Goal: Task Accomplishment & Management: Complete application form

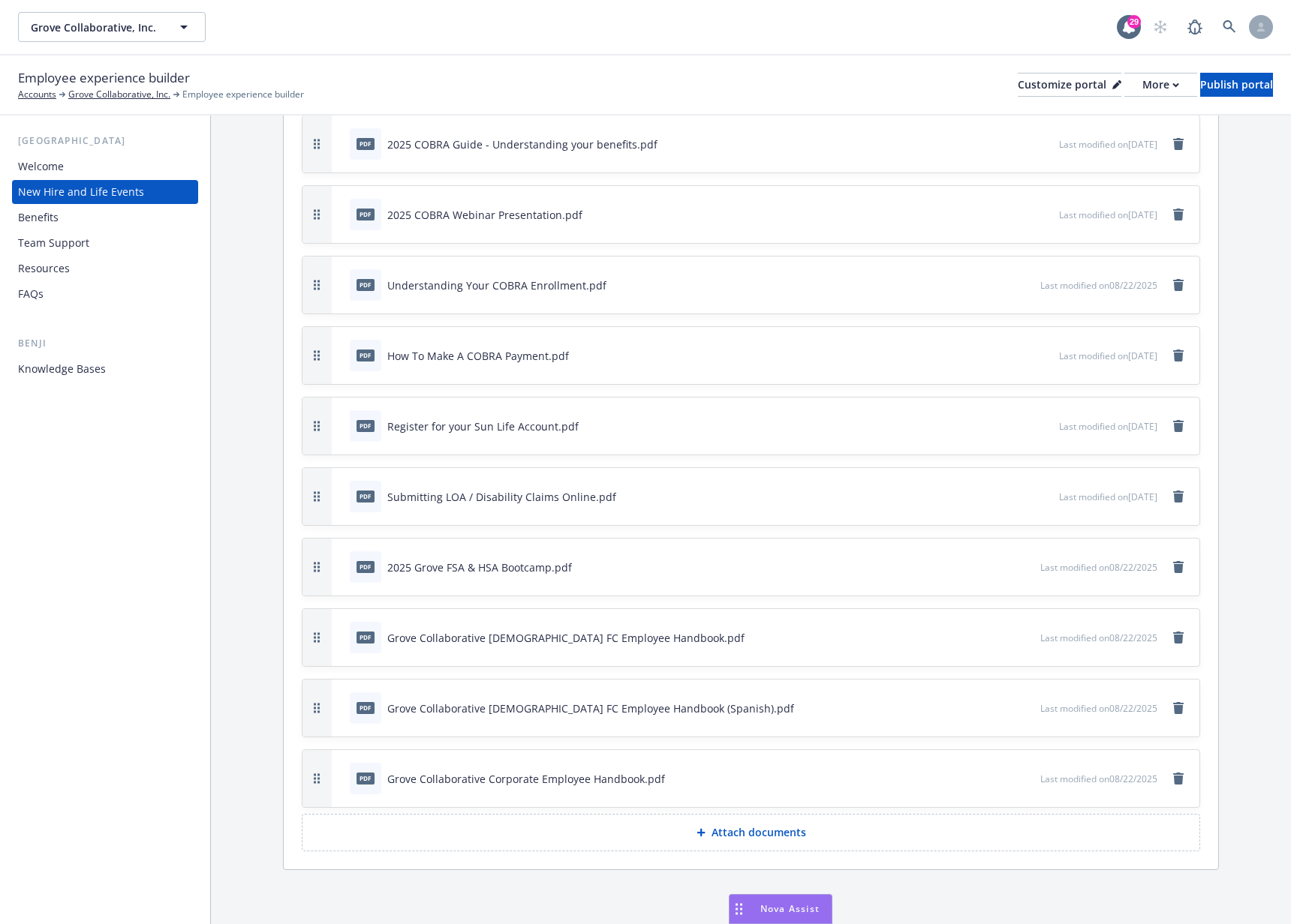
scroll to position [4434, 0]
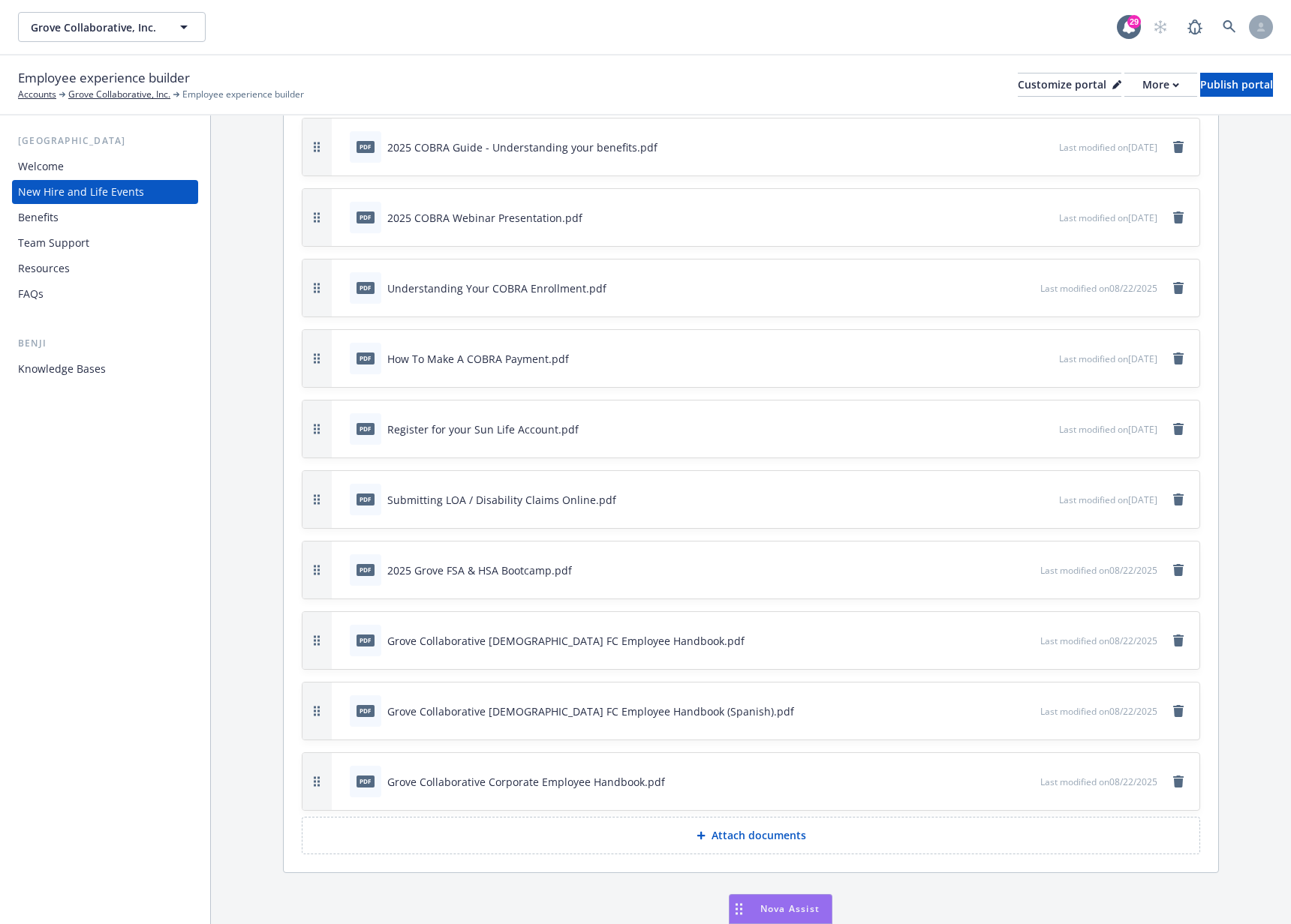
click at [1019, 638] on icon "preview file" at bounding box center [1026, 640] width 14 height 11
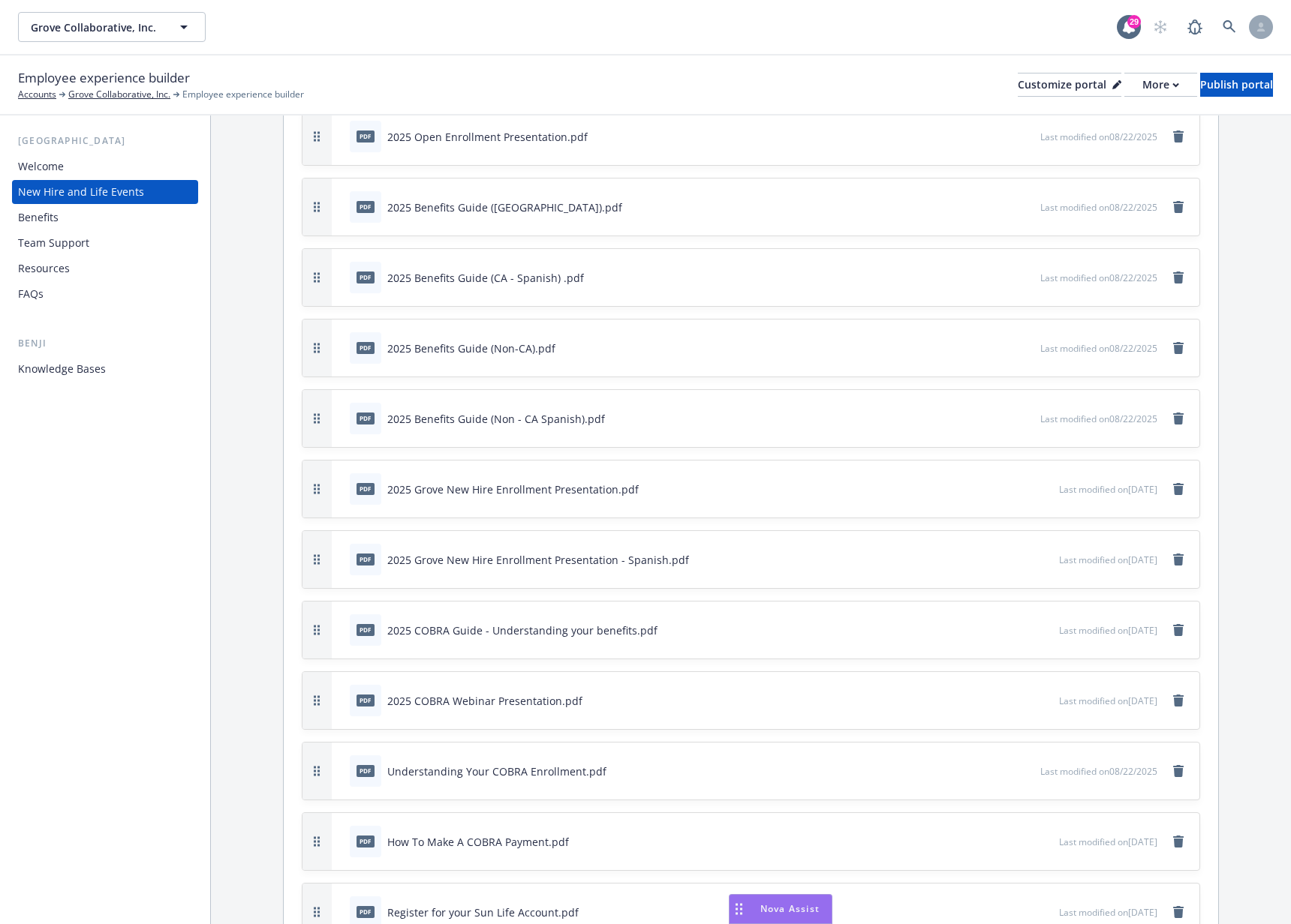
scroll to position [3932, 0]
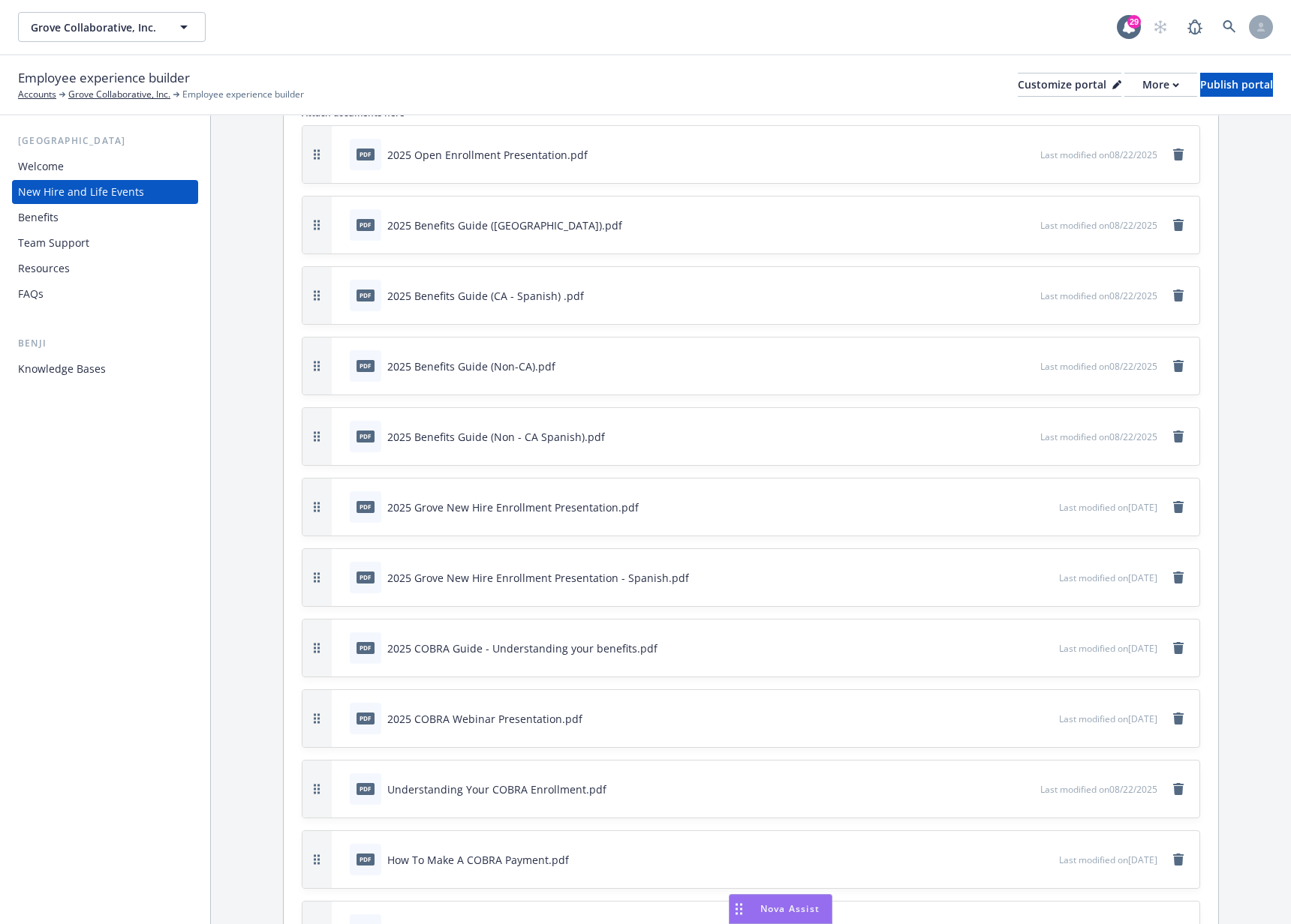
click at [1065, 222] on span "Last modified on [DATE]" at bounding box center [1098, 225] width 117 height 13
click at [1017, 223] on button "preview file" at bounding box center [1026, 224] width 16 height 14
click at [1019, 366] on icon "preview file" at bounding box center [1026, 366] width 14 height 11
